Goal: Transaction & Acquisition: Purchase product/service

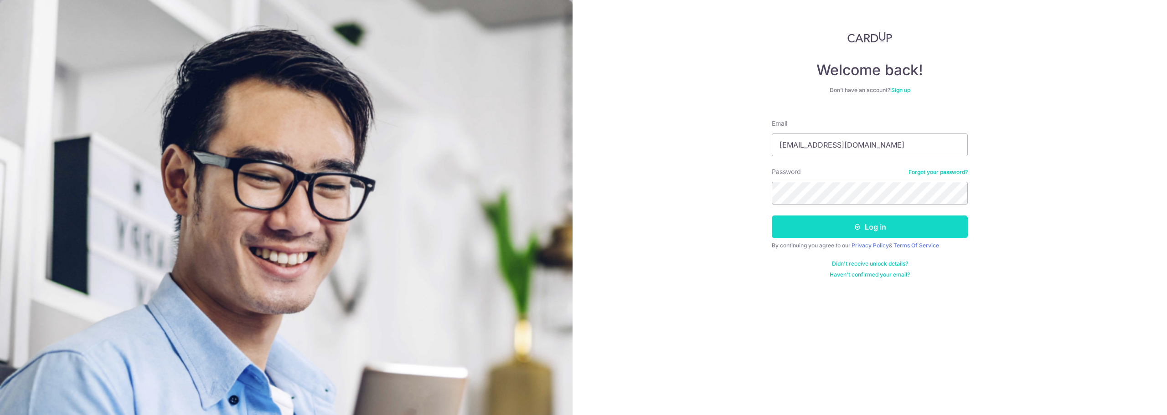
click at [823, 223] on button "Log in" at bounding box center [870, 227] width 196 height 23
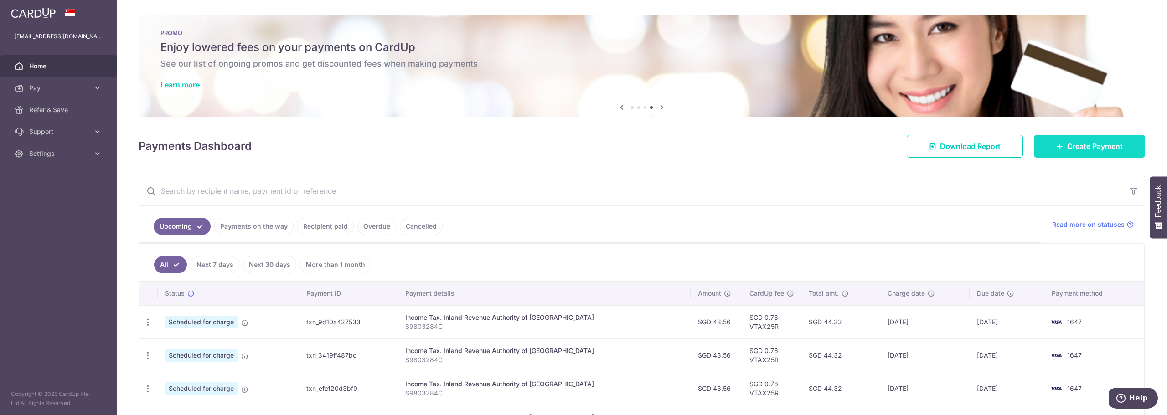
drag, startPoint x: 1072, startPoint y: 153, endPoint x: 1067, endPoint y: 154, distance: 4.8
click at [1072, 153] on link "Create Payment" at bounding box center [1089, 146] width 111 height 23
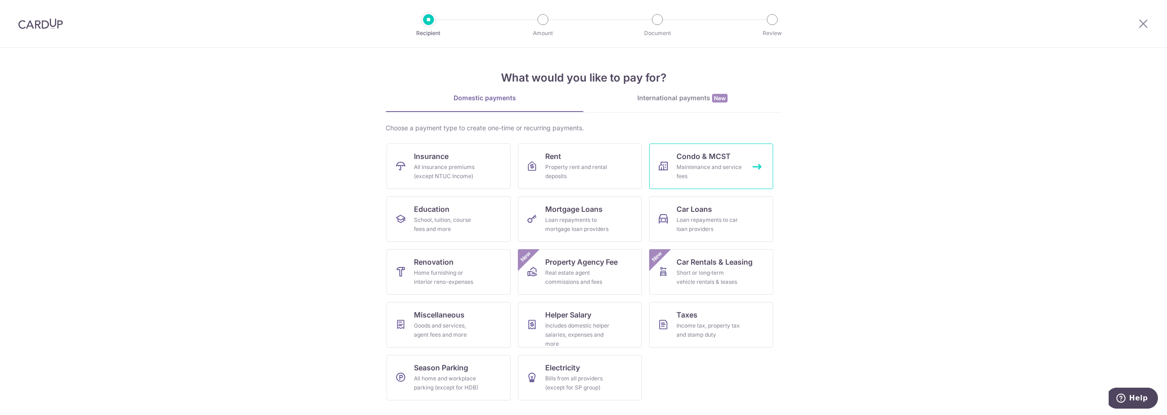
click at [692, 170] on div "Maintenance and service fees" at bounding box center [709, 172] width 66 height 18
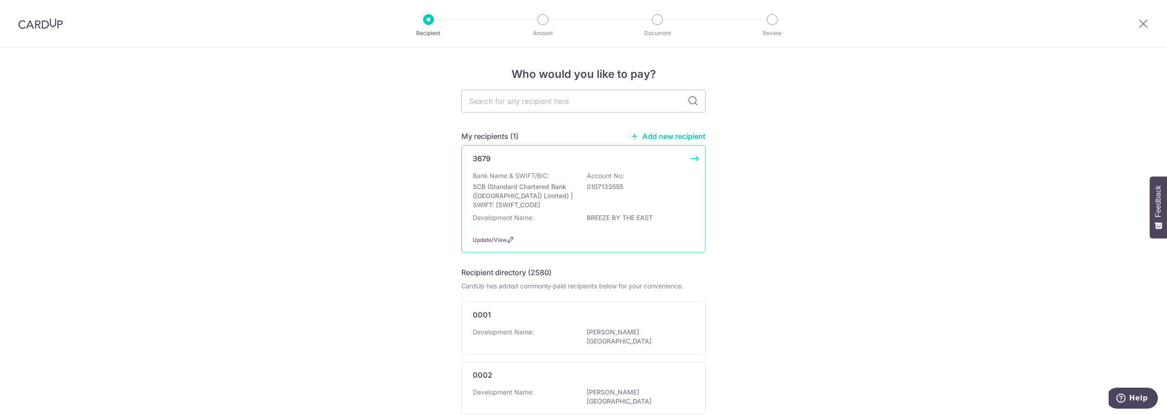
drag, startPoint x: 605, startPoint y: 234, endPoint x: 553, endPoint y: 244, distance: 52.9
click at [605, 234] on div "3679 Bank Name & SWIFT/BIC: SCB (Standard Chartered Bank (Singapore) Limited) |…" at bounding box center [583, 198] width 244 height 107
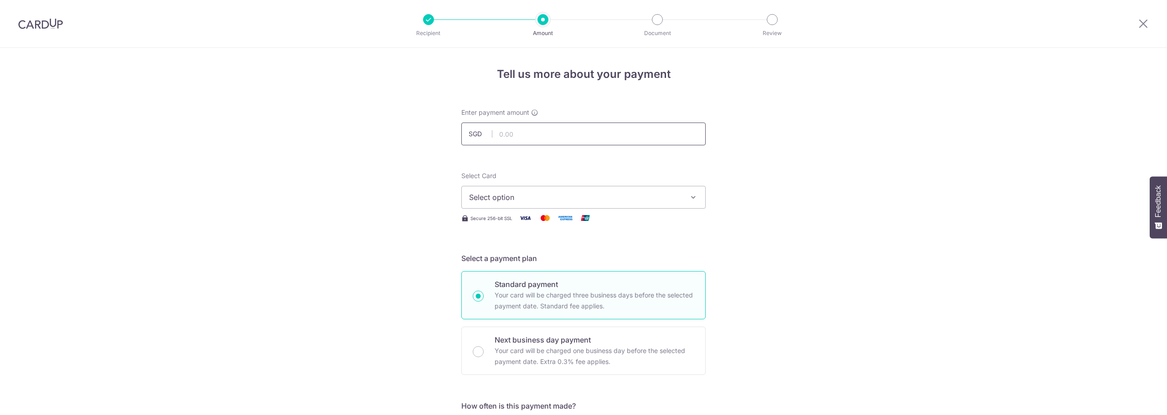
drag, startPoint x: 0, startPoint y: 0, endPoint x: 531, endPoint y: 138, distance: 548.2
click at [530, 132] on input "text" at bounding box center [583, 134] width 244 height 23
type input "1,743.00"
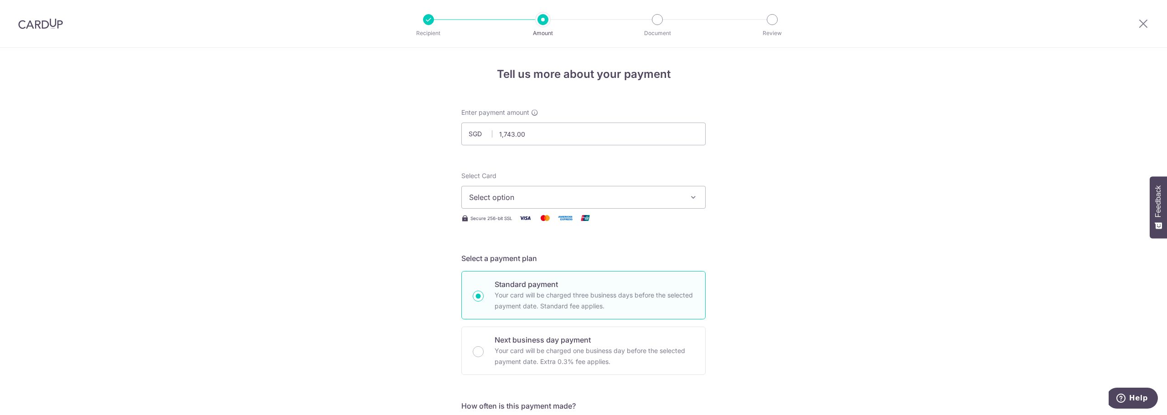
drag, startPoint x: 354, startPoint y: 254, endPoint x: 361, endPoint y: 251, distance: 8.4
click at [474, 209] on div "Select Card Select option Add credit card Your Cards **** 0490 **** 1647 Secure…" at bounding box center [583, 197] width 244 height 52
click at [497, 199] on span "Select option" at bounding box center [575, 197] width 212 height 11
drag, startPoint x: 540, startPoint y: 278, endPoint x: 523, endPoint y: 278, distance: 16.4
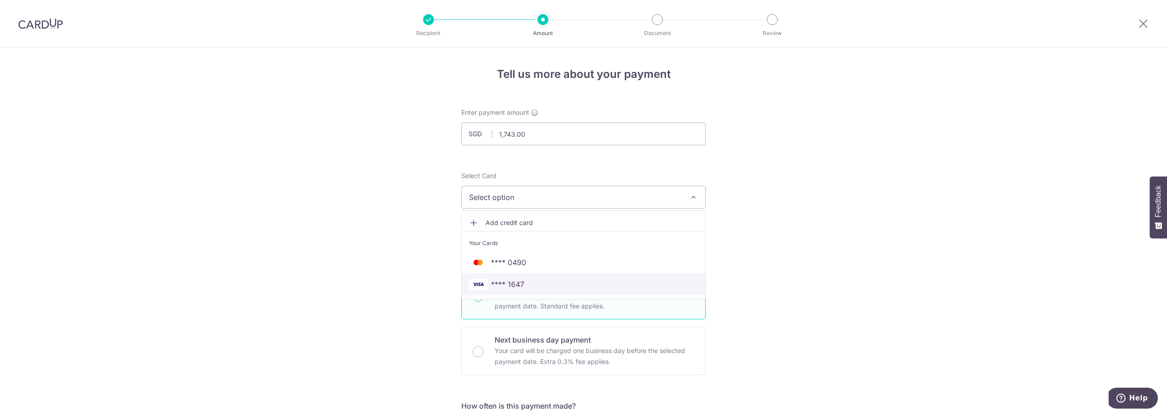
click at [540, 278] on link "**** 1647" at bounding box center [583, 284] width 243 height 22
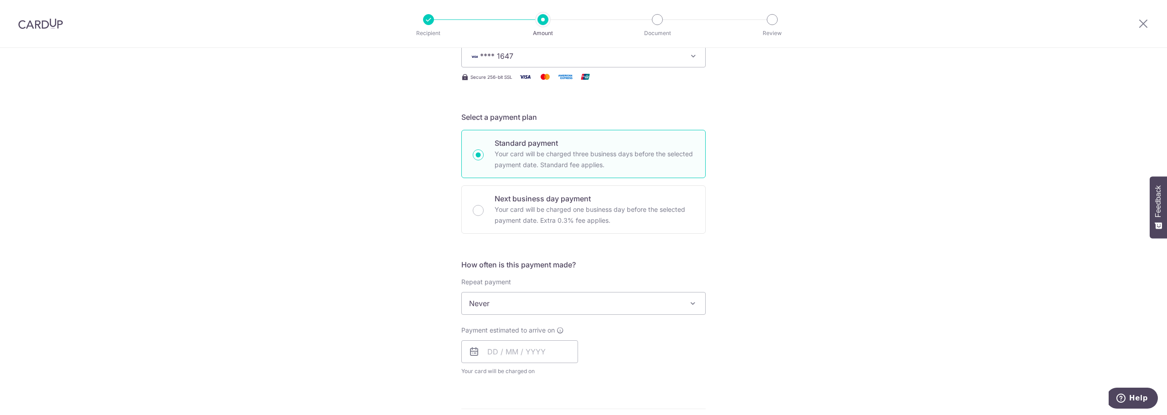
scroll to position [182, 0]
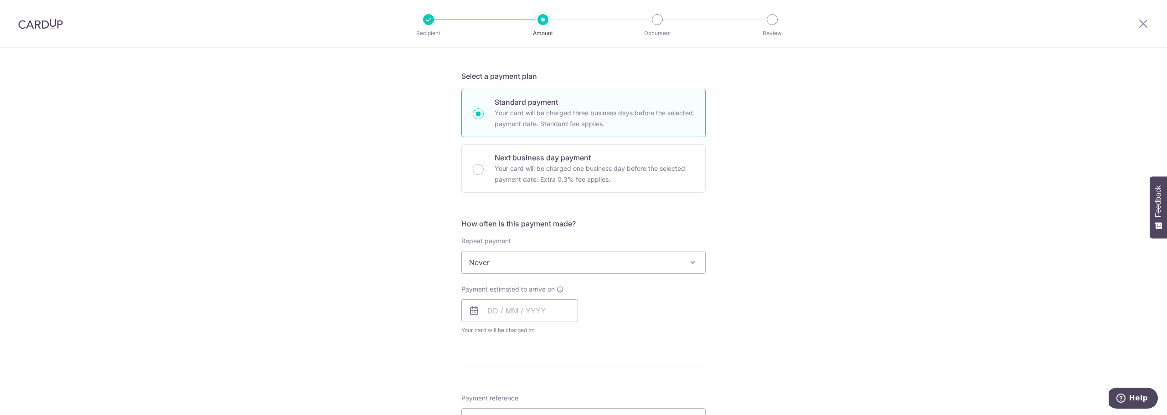
click at [524, 265] on span "Never" at bounding box center [583, 263] width 243 height 22
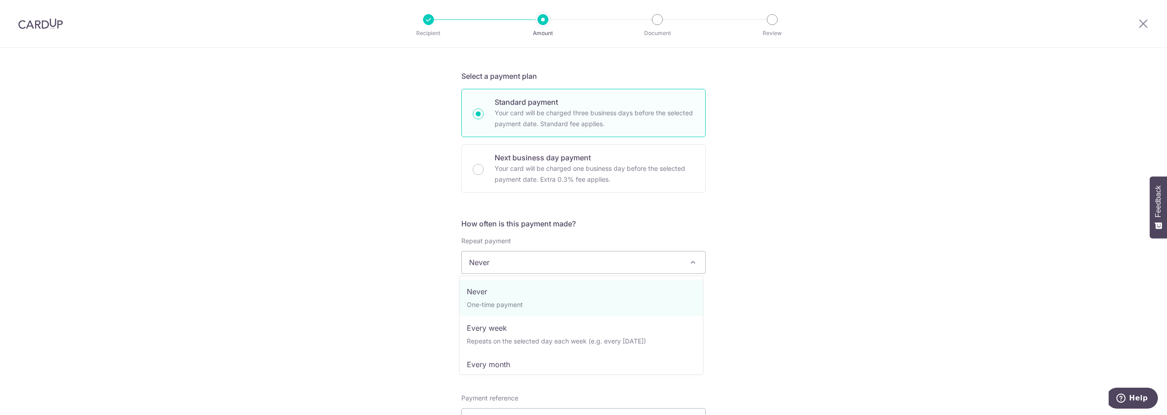
scroll to position [91, 0]
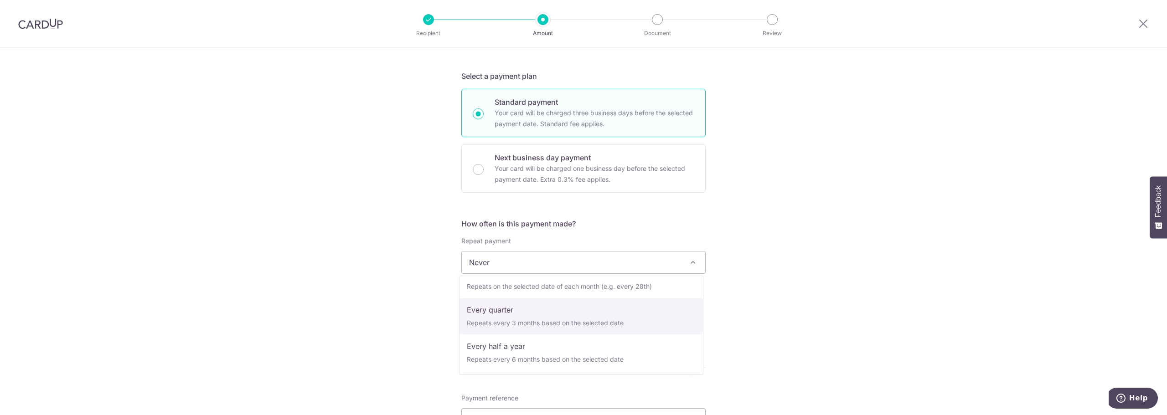
click at [766, 306] on div "Tell us more about your payment Enter payment amount SGD 1,743.00 1743.00 Selec…" at bounding box center [583, 278] width 1167 height 825
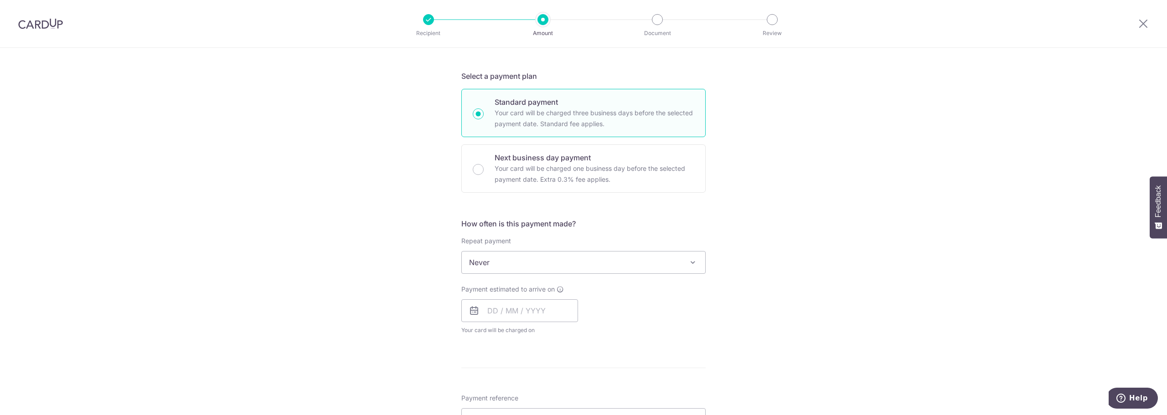
click at [682, 280] on div "How often is this payment made? Repeat payment Never Every week Every month Eve…" at bounding box center [583, 280] width 244 height 124
click at [625, 259] on span "Never" at bounding box center [583, 263] width 243 height 22
drag, startPoint x: 772, startPoint y: 230, endPoint x: 451, endPoint y: 96, distance: 348.0
click at [772, 230] on div "Tell us more about your payment Enter payment amount SGD 1,743.00 1743.00 Selec…" at bounding box center [583, 278] width 1167 height 825
click at [322, 209] on div "Tell us more about your payment Enter payment amount SGD 1,743.00 1743.00 Selec…" at bounding box center [583, 278] width 1167 height 825
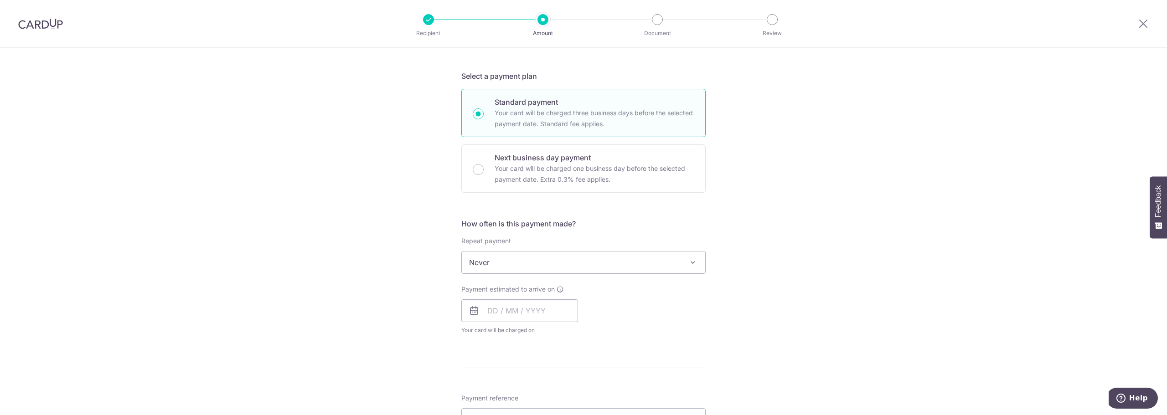
click at [511, 261] on span "Never" at bounding box center [583, 263] width 243 height 22
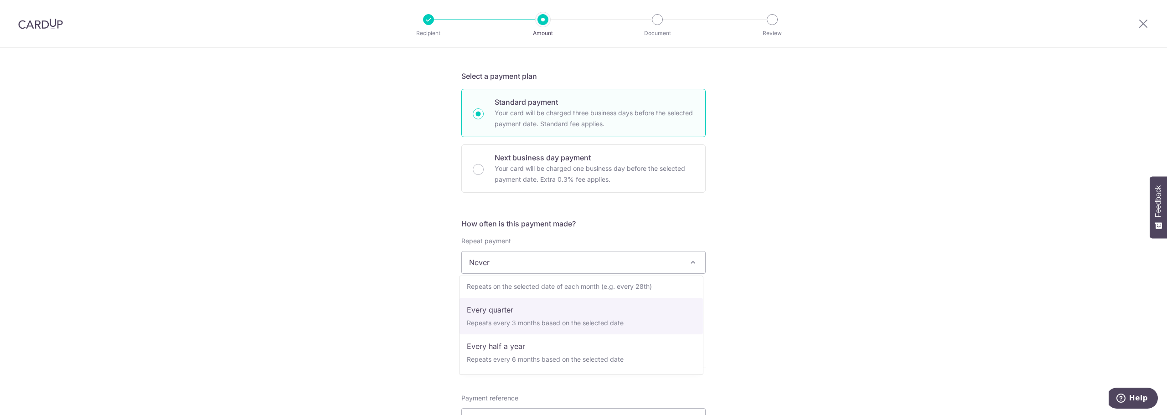
select select "4"
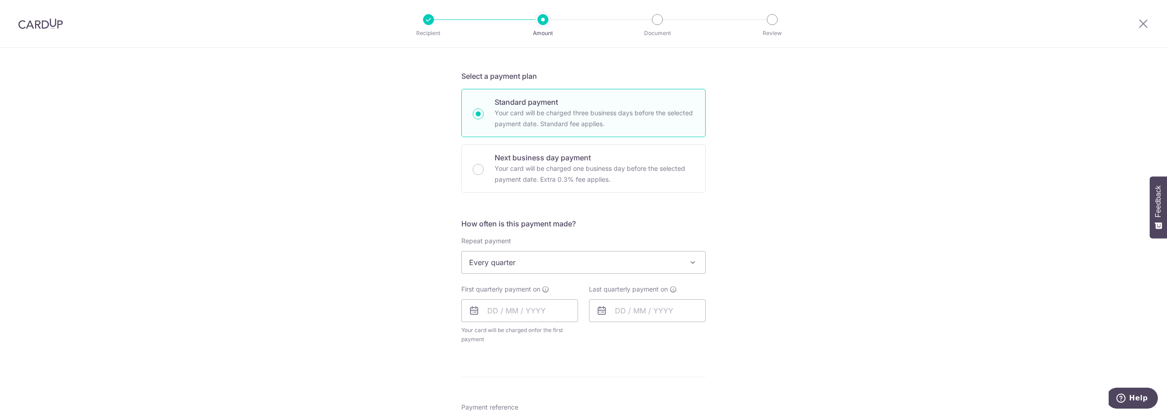
click at [742, 299] on div "Tell us more about your payment Enter payment amount SGD 1,743.00 1743.00 Selec…" at bounding box center [583, 283] width 1167 height 834
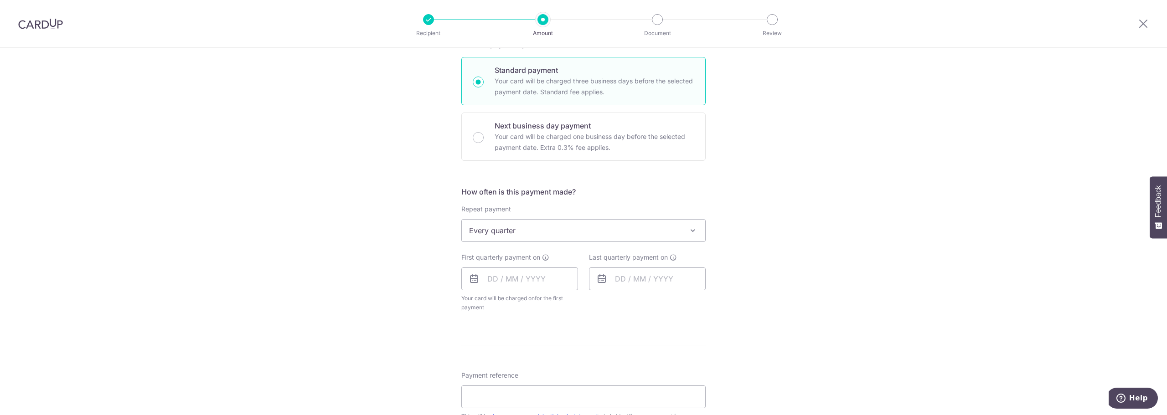
scroll to position [228, 0]
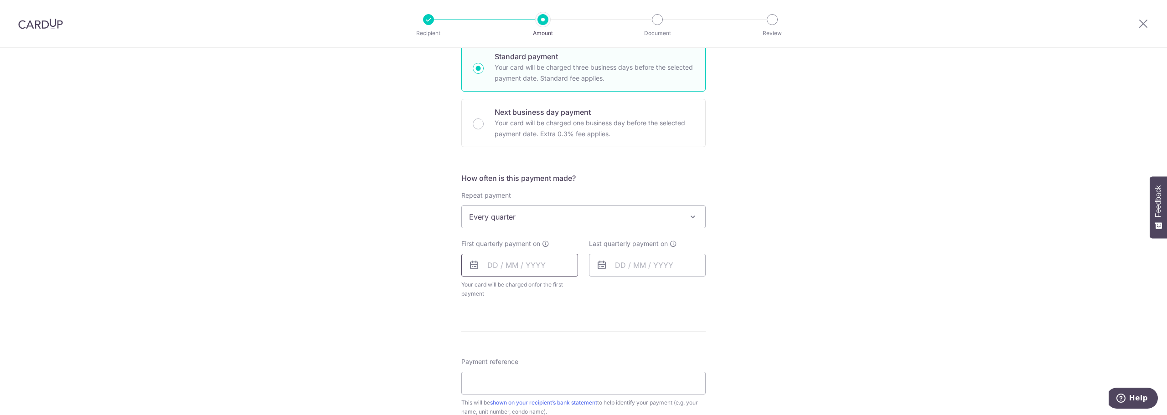
click at [490, 267] on input "text" at bounding box center [519, 265] width 117 height 23
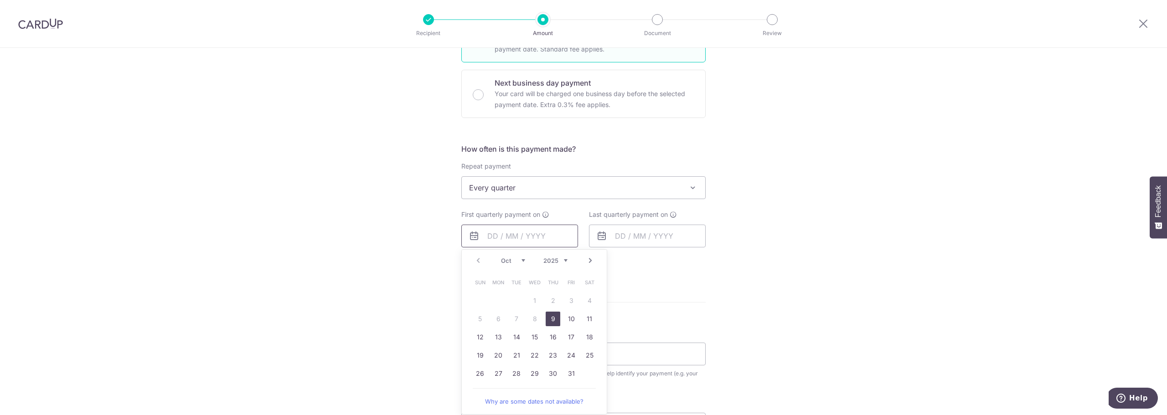
scroll to position [273, 0]
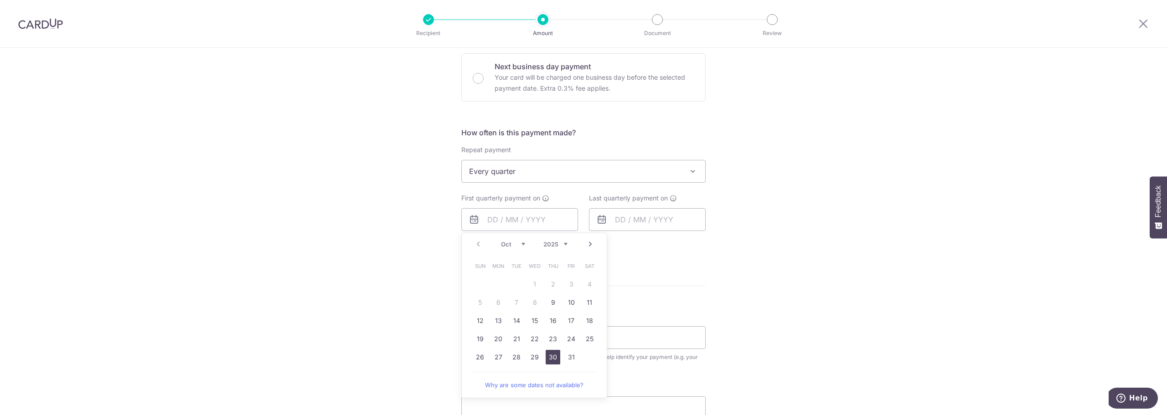
drag, startPoint x: 556, startPoint y: 355, endPoint x: 358, endPoint y: 288, distance: 208.4
click at [556, 355] on link "30" at bounding box center [553, 357] width 15 height 15
type input "[DATE]"
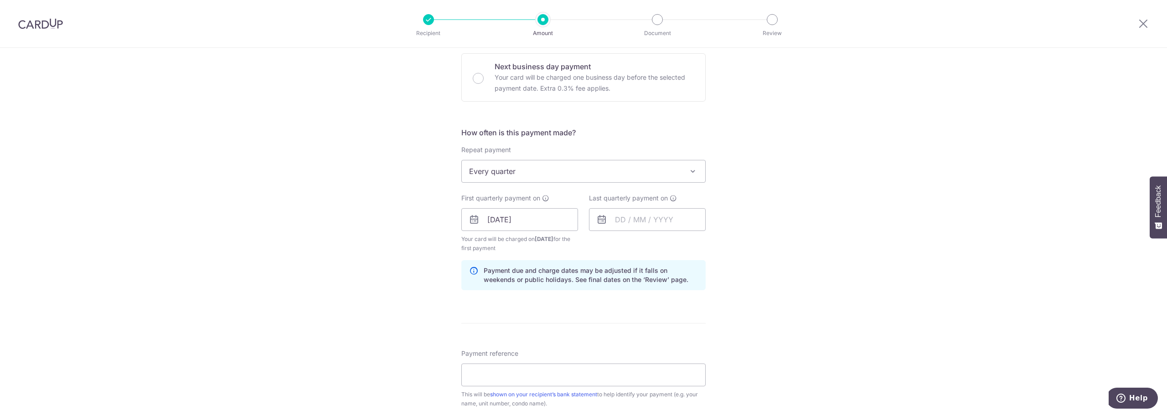
click at [351, 286] on div "Tell us more about your payment Enter payment amount SGD 1,743.00 1743.00 Selec…" at bounding box center [583, 209] width 1167 height 871
click at [644, 226] on input "text" at bounding box center [647, 219] width 117 height 23
click at [680, 243] on select "2025 2026 2027 2028 2029 2030 2031 2032 2033 2034 2035" at bounding box center [683, 244] width 24 height 7
click at [694, 359] on link "30" at bounding box center [698, 357] width 15 height 15
type input "30/10/2026"
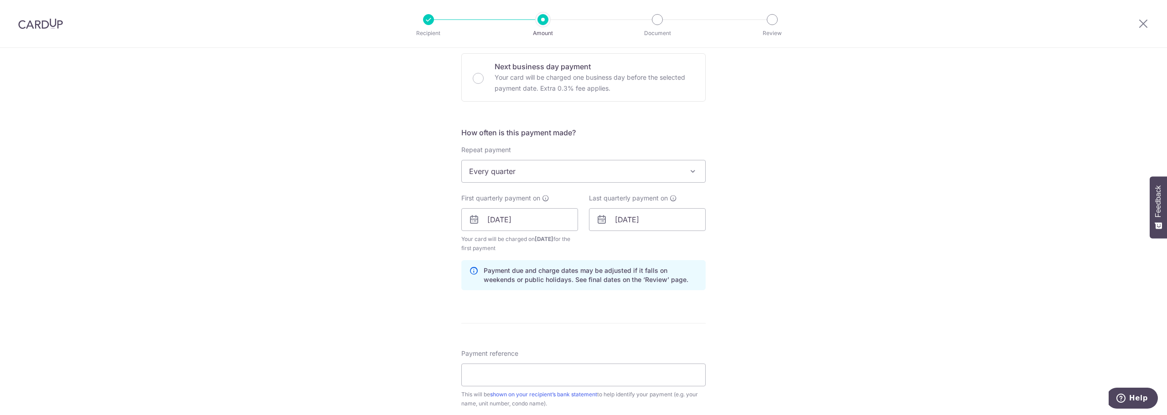
click at [783, 304] on div "Tell us more about your payment Enter payment amount SGD 1,743.00 1743.00 Selec…" at bounding box center [583, 209] width 1167 height 871
click at [639, 227] on input "30/10/2026" at bounding box center [647, 219] width 117 height 23
click at [810, 227] on div "Tell us more about your payment Enter payment amount SGD 1,743.00 1743.00 Selec…" at bounding box center [583, 209] width 1167 height 871
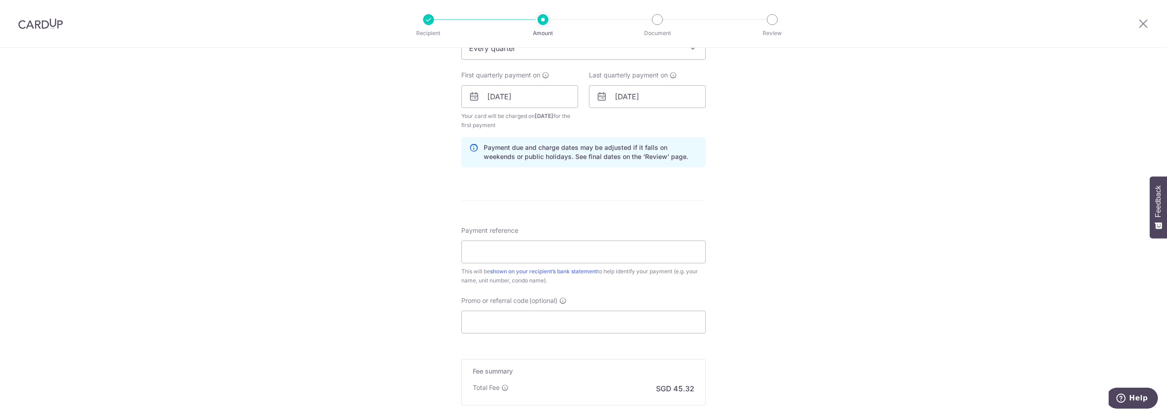
scroll to position [410, 0]
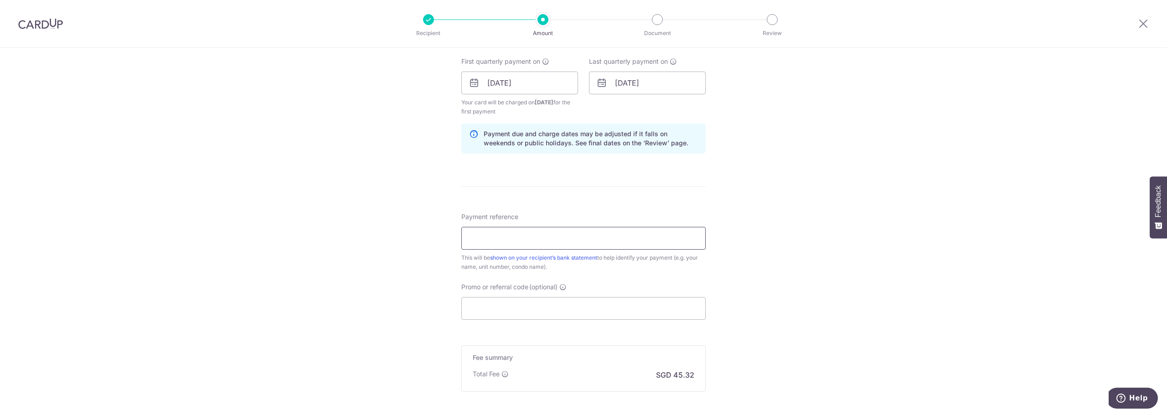
click at [598, 244] on input "Payment reference" at bounding box center [583, 238] width 244 height 23
click at [747, 224] on div "Tell us more about your payment Enter payment amount SGD 1,743.00 1743.00 Selec…" at bounding box center [583, 73] width 1167 height 871
click at [596, 242] on input "Payment reference" at bounding box center [583, 238] width 244 height 23
type input "318#02-07"
click at [802, 288] on div "Tell us more about your payment Enter payment amount SGD 1,743.00 1743.00 Selec…" at bounding box center [583, 73] width 1167 height 871
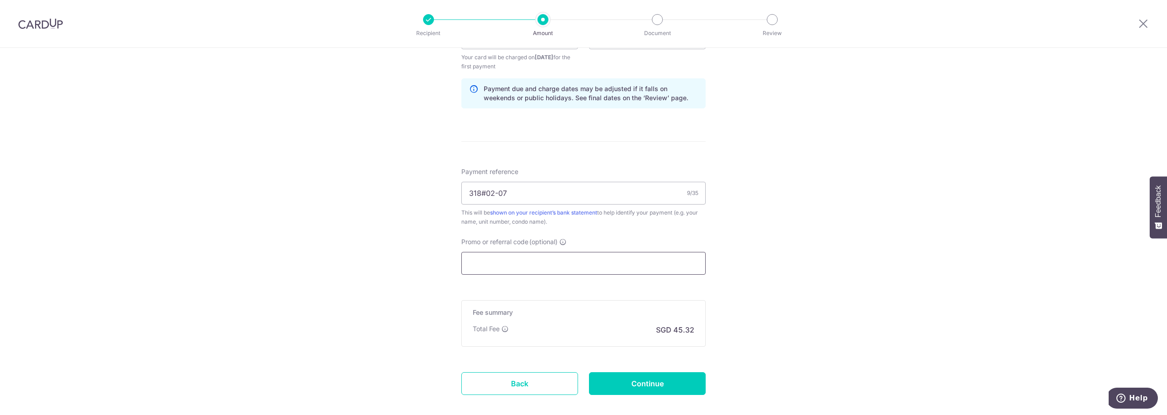
scroll to position [456, 0]
click at [589, 259] on input "Promo or referral code (optional)" at bounding box center [583, 263] width 244 height 23
paste input "3HOME25R"
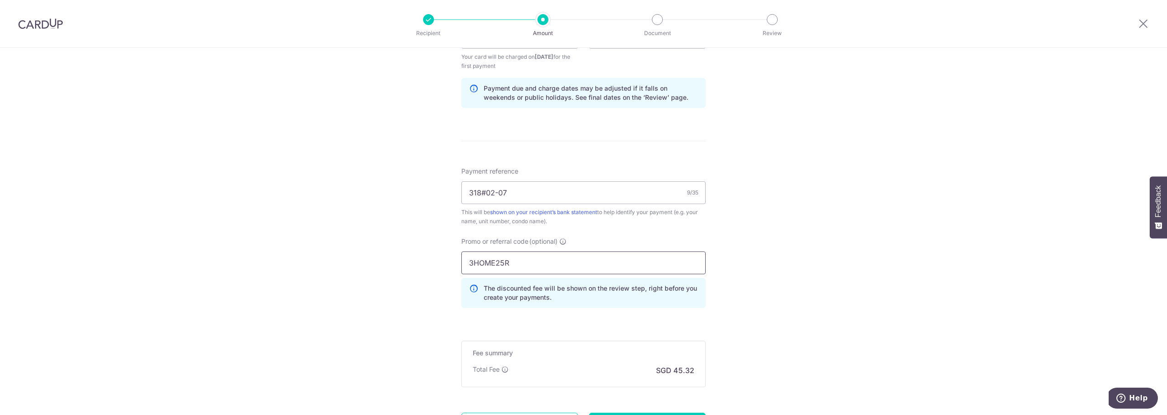
type input "3HOME25R"
click at [765, 297] on div "Tell us more about your payment Enter payment amount SGD 1,743.00 1743.00 Selec…" at bounding box center [583, 48] width 1167 height 912
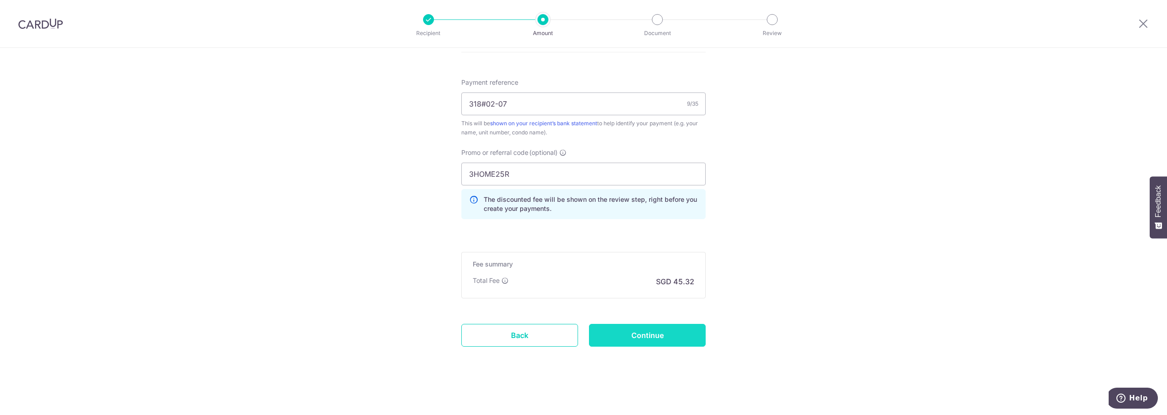
click at [652, 329] on input "Continue" at bounding box center [647, 335] width 117 height 23
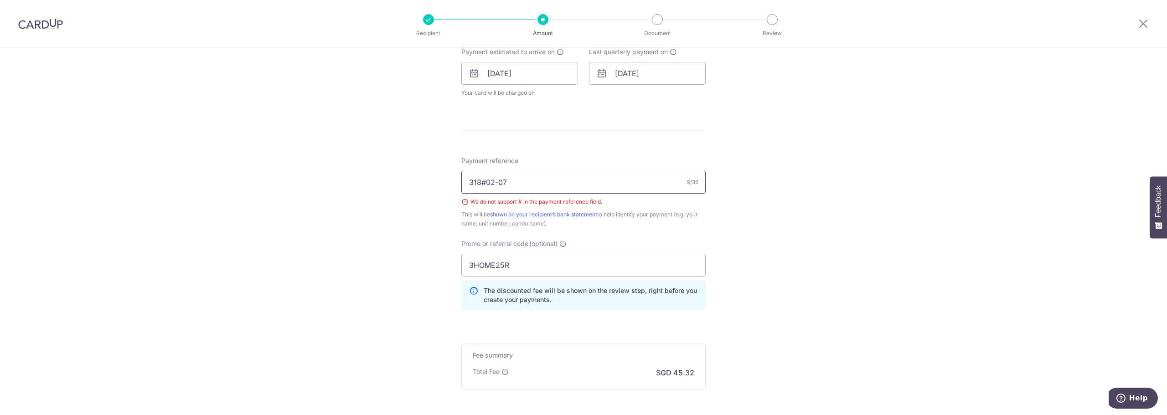
click at [485, 181] on input "318#02-07" at bounding box center [583, 182] width 244 height 23
click at [542, 182] on input "[PHONE_NUMBER]" at bounding box center [583, 182] width 244 height 23
type input "[PHONE_NUMBER]"
click at [760, 230] on div "Tell us more about your payment Enter payment amount SGD 1,743.00 1743.00 Selec…" at bounding box center [583, 67] width 1167 height 878
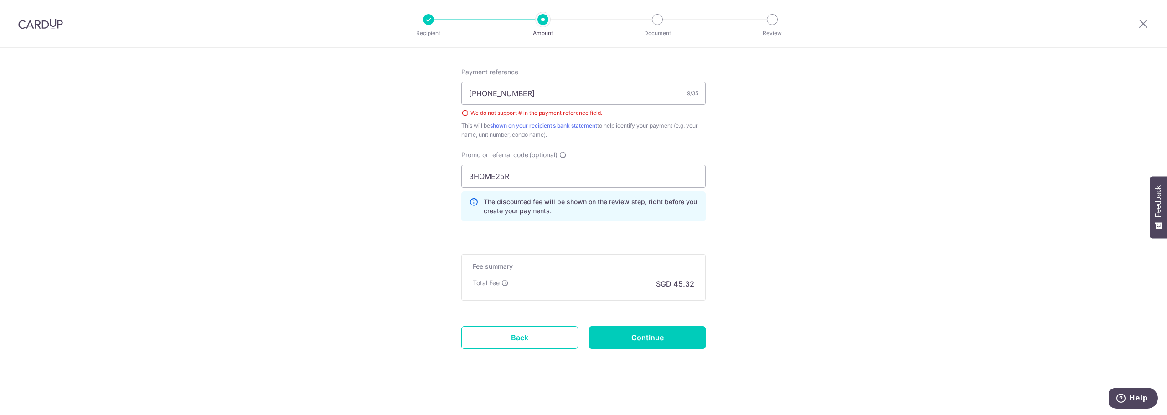
scroll to position [511, 0]
click at [667, 332] on input "Continue" at bounding box center [647, 335] width 117 height 23
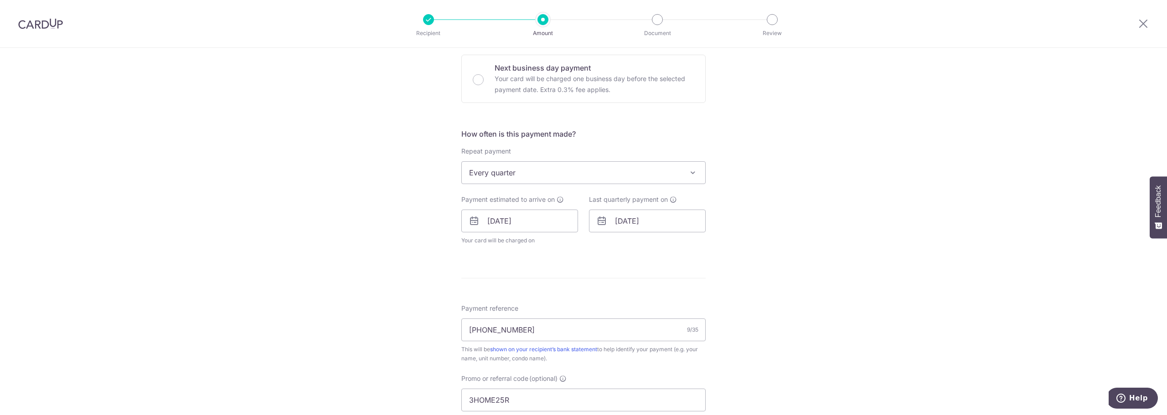
scroll to position [420, 0]
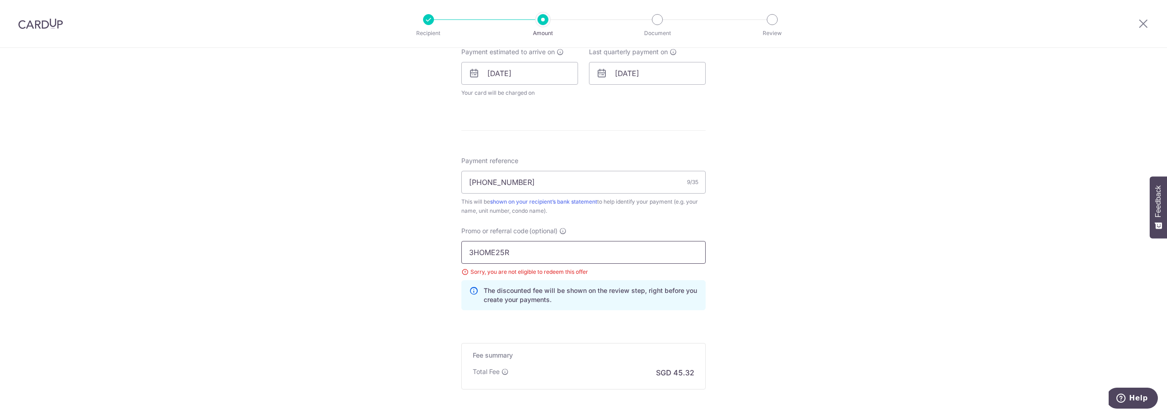
drag, startPoint x: 541, startPoint y: 262, endPoint x: 438, endPoint y: 251, distance: 102.6
click at [438, 251] on div "Tell us more about your payment Enter payment amount SGD 1,743.00 1743.00 Selec…" at bounding box center [583, 67] width 1167 height 878
paste input "REC185"
type input "REC185"
click at [412, 247] on div "Tell us more about your payment Enter payment amount SGD 1,743.00 1743.00 Selec…" at bounding box center [583, 67] width 1167 height 878
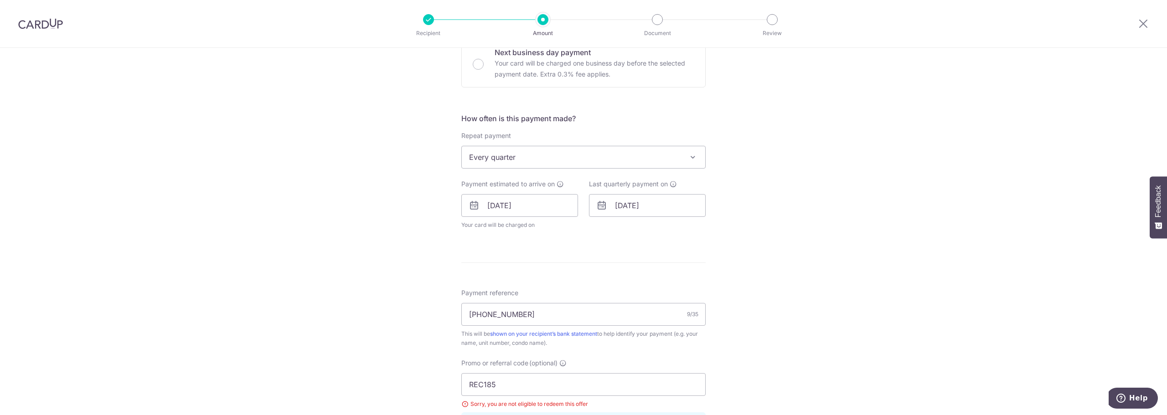
scroll to position [283, 0]
click at [654, 209] on input "[DATE]" at bounding box center [647, 210] width 117 height 23
click at [649, 233] on select "Jan Feb Mar Apr May Jun [DATE] Aug Sep Oct Nov Dec" at bounding box center [641, 234] width 24 height 7
click at [682, 237] on select "2025 2026 2027 2028 2029 2030 2031 2032 2033 2034 2035" at bounding box center [683, 234] width 24 height 7
click at [671, 231] on select "2025 2026 2027 2028 2029 2030 2031 2032 2033 2034 2035" at bounding box center [683, 234] width 24 height 7
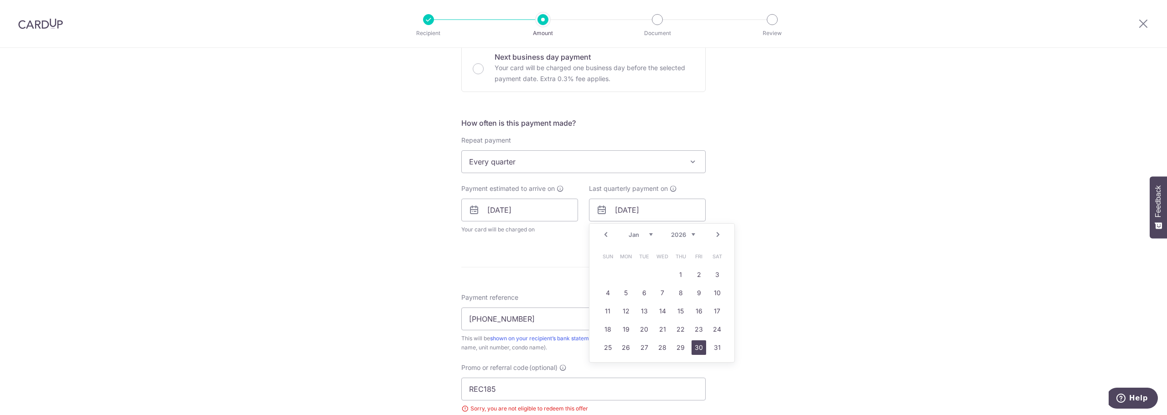
click at [697, 345] on link "30" at bounding box center [698, 347] width 15 height 15
type input "30/01/2026"
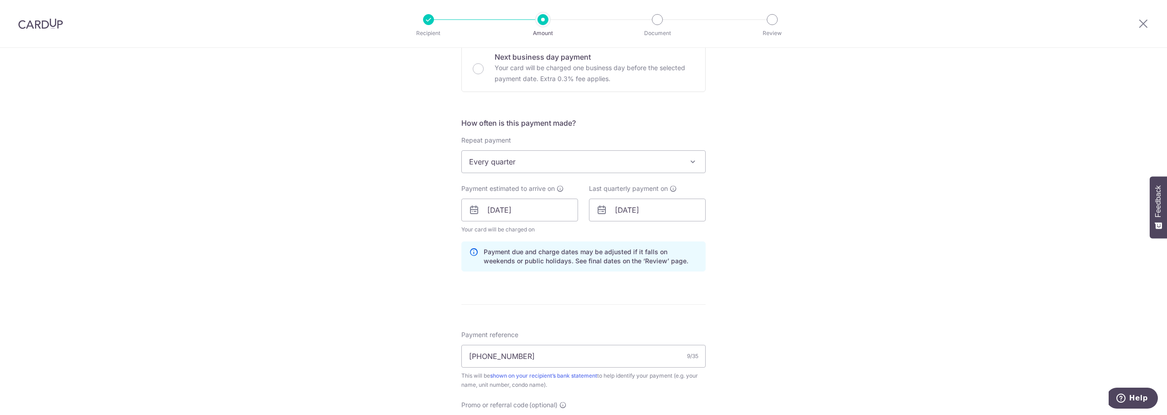
click at [778, 297] on div "Tell us more about your payment Enter payment amount SGD 1,743.00 1743.00 Selec…" at bounding box center [583, 223] width 1167 height 916
click at [808, 213] on div "Tell us more about your payment Enter payment amount SGD 1,743.00 1743.00 Selec…" at bounding box center [583, 223] width 1167 height 916
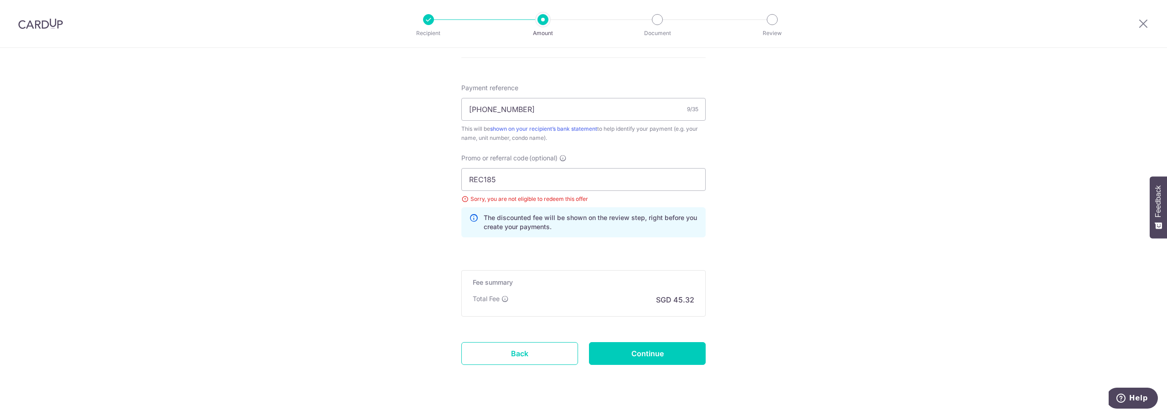
scroll to position [548, 0]
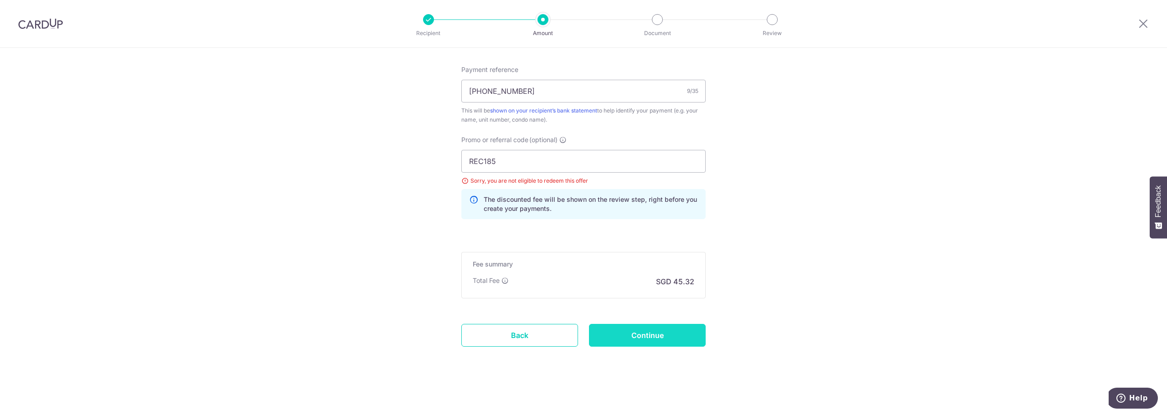
click at [671, 333] on input "Continue" at bounding box center [647, 335] width 117 height 23
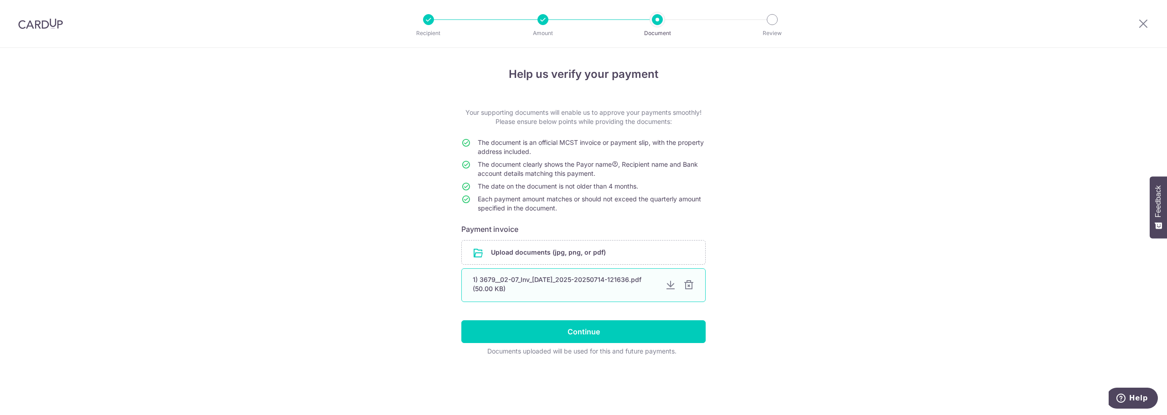
click at [692, 286] on div at bounding box center [688, 285] width 11 height 11
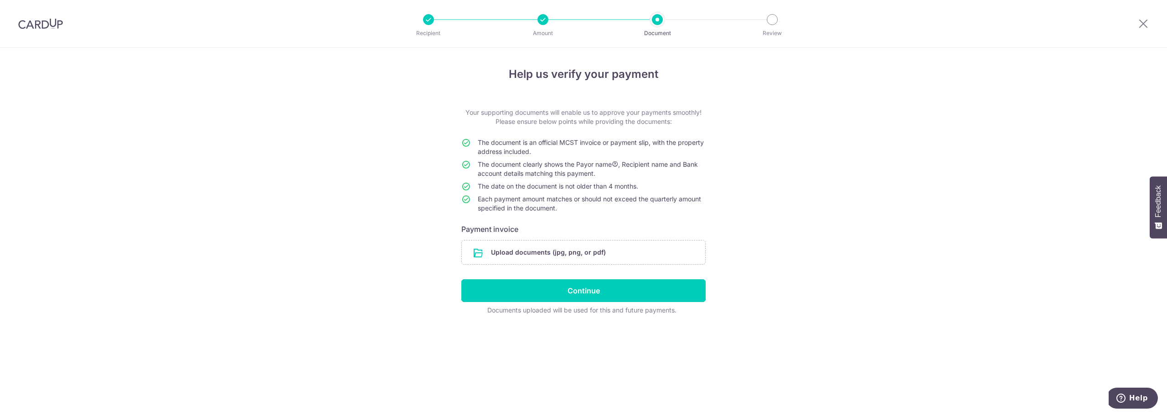
click at [747, 261] on div "Help us verify your payment Your supporting documents will enable us to approve…" at bounding box center [583, 231] width 1167 height 367
click at [521, 252] on input "file" at bounding box center [583, 253] width 243 height 24
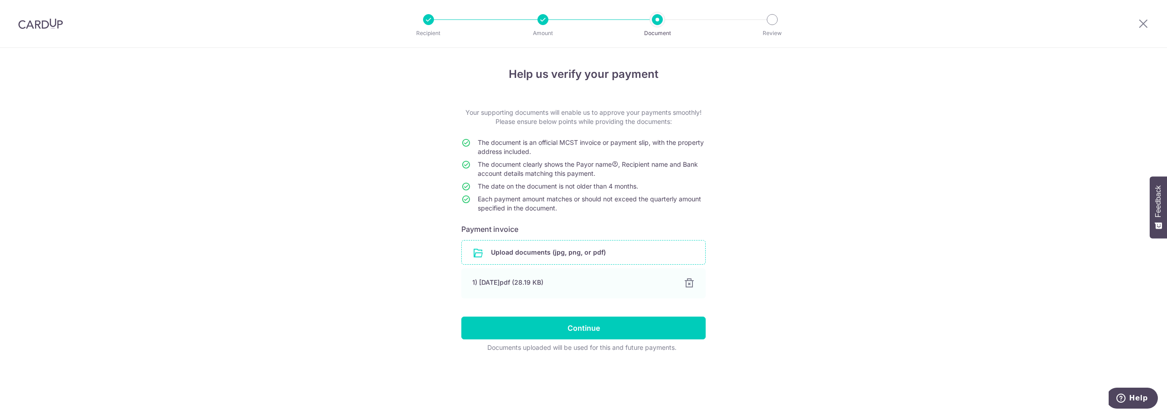
click at [780, 208] on div "Help us verify your payment Your supporting documents will enable us to approve…" at bounding box center [583, 231] width 1167 height 367
click at [645, 333] on input "Continue" at bounding box center [583, 328] width 244 height 23
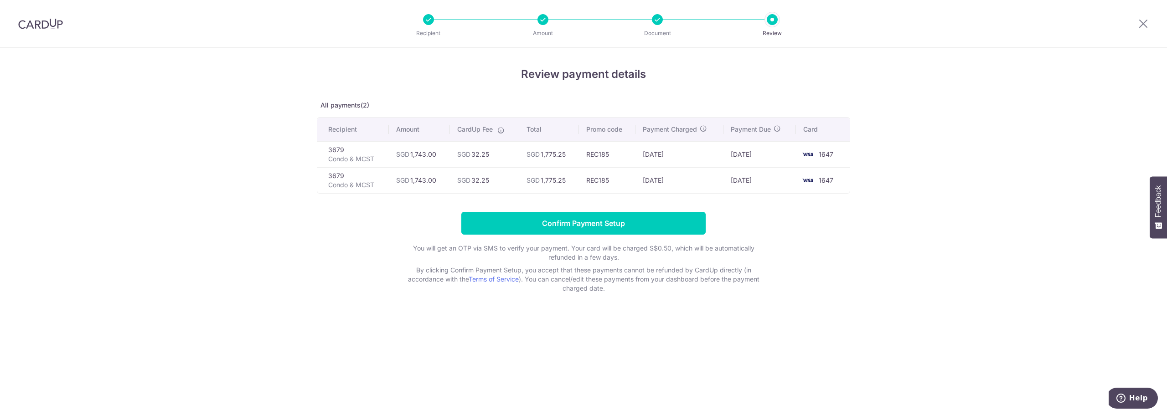
click at [833, 223] on form "Confirm Payment Setup You will get an OTP via SMS to verify your payment. Your …" at bounding box center [583, 252] width 533 height 81
click at [593, 222] on input "Confirm Payment Setup" at bounding box center [583, 223] width 244 height 23
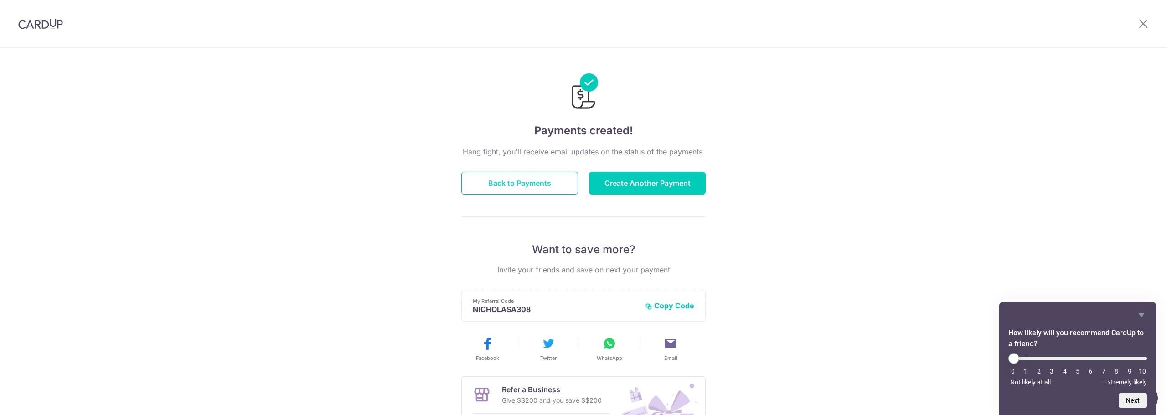
click at [507, 175] on button "Back to Payments" at bounding box center [519, 183] width 117 height 23
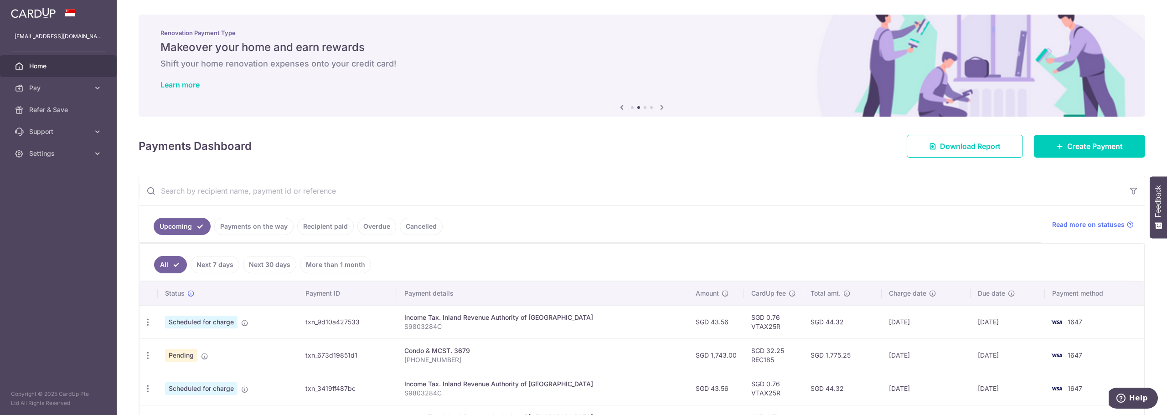
click at [635, 179] on input "text" at bounding box center [631, 190] width 984 height 29
